Goal: Find specific page/section: Find specific page/section

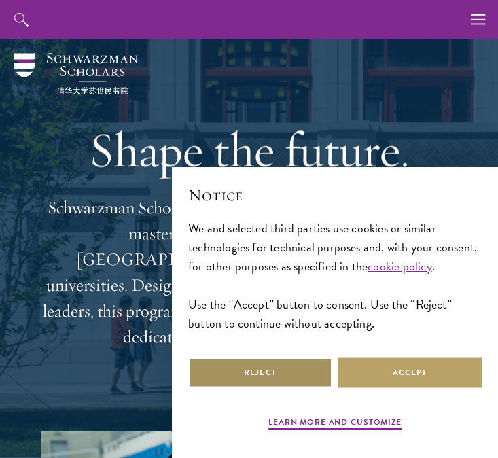
click at [303, 365] on button "Reject" at bounding box center [260, 372] width 144 height 31
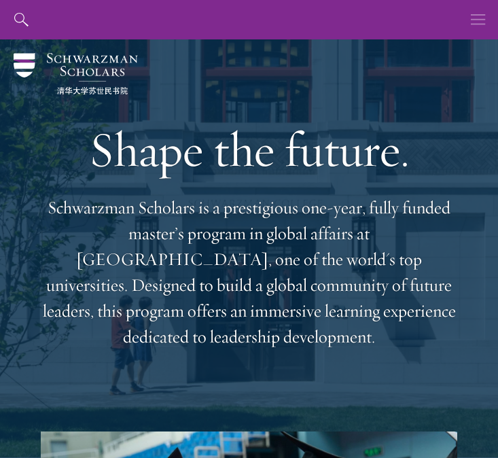
click at [464, 26] on button "button" at bounding box center [477, 19] width 39 height 39
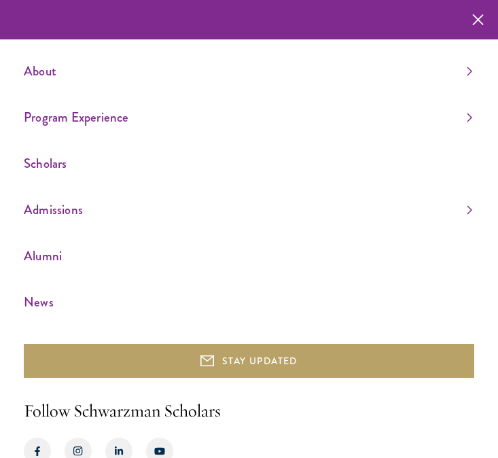
click at [80, 162] on link "Scholars" at bounding box center [248, 163] width 448 height 22
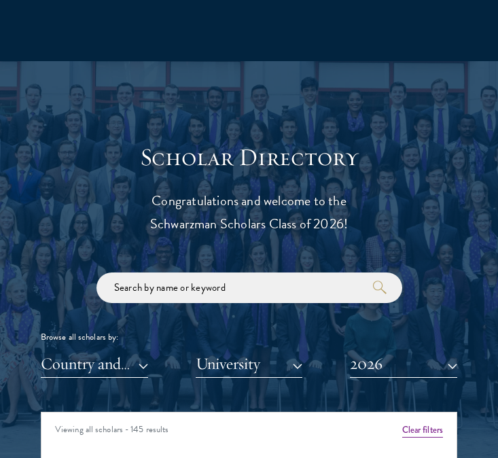
scroll to position [1402, 0]
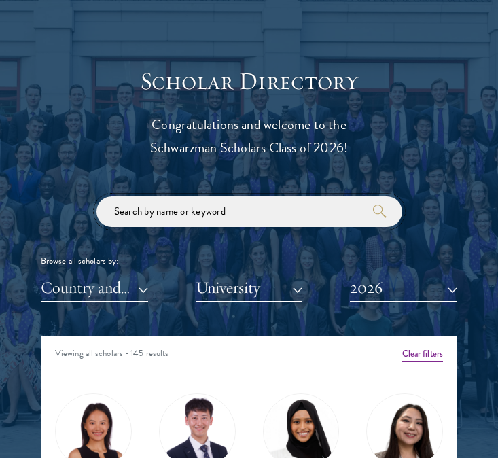
click at [174, 200] on input "search" at bounding box center [248, 211] width 305 height 31
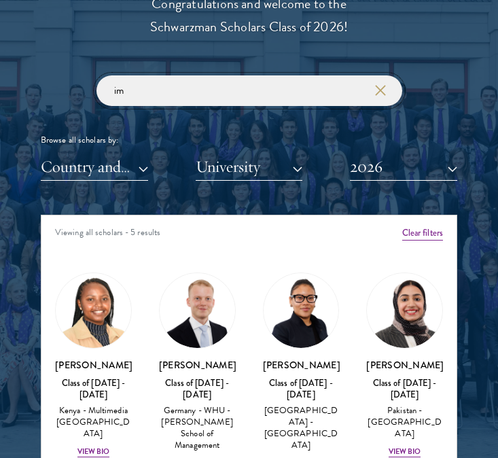
scroll to position [53, 0]
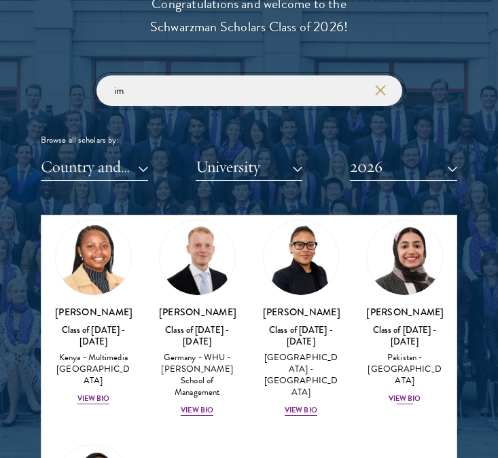
type input "im"
click at [413, 267] on img at bounding box center [404, 257] width 75 height 75
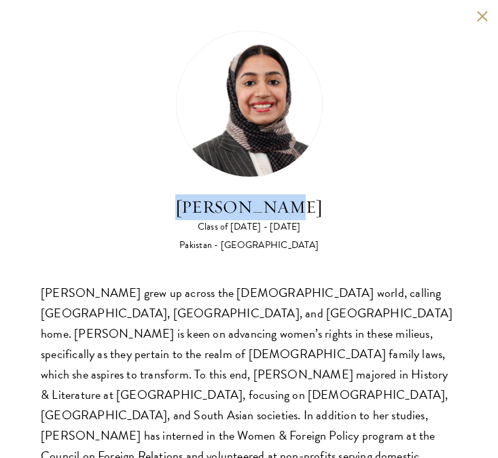
drag, startPoint x: 297, startPoint y: 213, endPoint x: 196, endPoint y: 213, distance: 101.8
click at [196, 213] on div "Imaan Mirza Class of 2025 - 2026 Pakistan - Harvard University" at bounding box center [249, 141] width 416 height 221
copy h2 "Imaan Mirza"
